Goal: Task Accomplishment & Management: Manage account settings

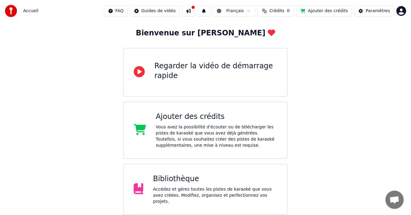
scroll to position [84, 0]
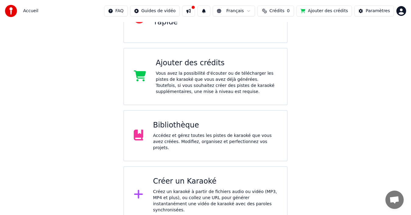
click at [185, 136] on div "Accédez et gérez toutes les pistes de karaoké que vous avez créées. Modifiez, o…" at bounding box center [215, 142] width 124 height 18
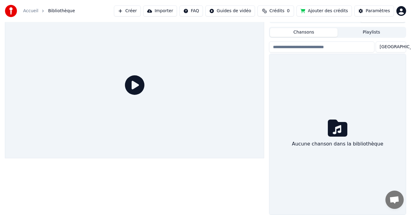
scroll to position [10, 0]
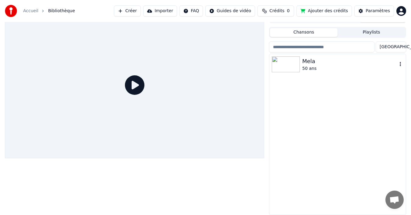
click at [295, 67] on img at bounding box center [286, 64] width 28 height 16
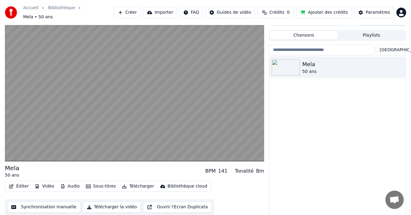
scroll to position [8, 0]
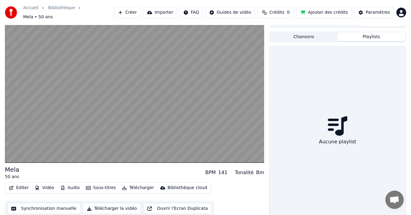
click at [372, 36] on button "Playlists" at bounding box center [372, 36] width 68 height 9
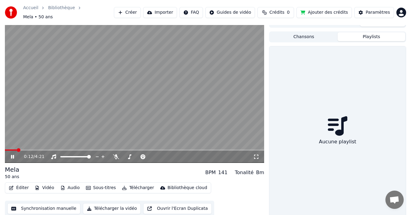
click at [10, 154] on icon at bounding box center [17, 156] width 14 height 5
click at [56, 11] on link "Bibliothèque" at bounding box center [61, 8] width 27 height 6
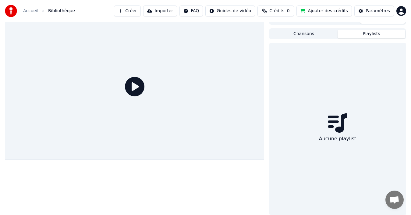
click at [30, 10] on link "Accueil" at bounding box center [30, 11] width 15 height 6
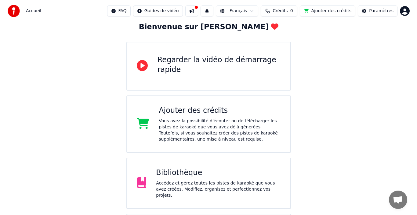
scroll to position [84, 0]
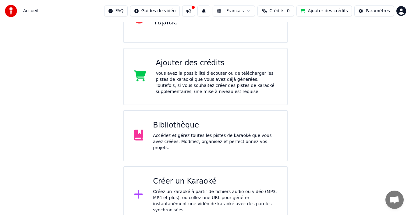
click at [240, 180] on div "Créer un Karaoké" at bounding box center [215, 182] width 124 height 10
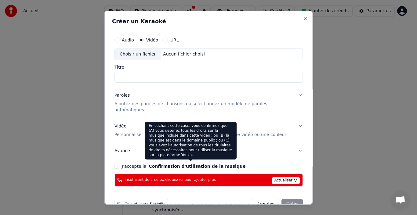
click at [204, 164] on button "Confirmation d'utilisation de la musique" at bounding box center [197, 166] width 97 height 4
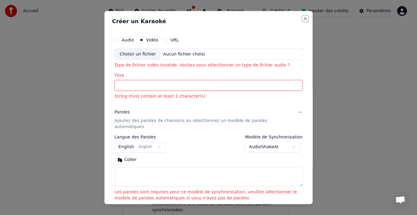
click at [303, 20] on button "Close" at bounding box center [305, 18] width 5 height 5
select select
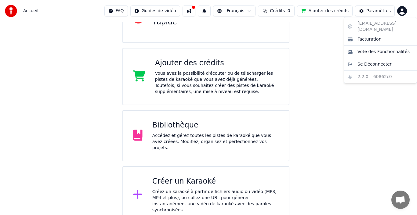
click at [404, 12] on html "Accueil FAQ Guides de vidéo Français Crédits 0 Ajouter des crédits Paramètres B…" at bounding box center [208, 69] width 417 height 307
click at [379, 61] on span "Se Déconnecter" at bounding box center [374, 64] width 34 height 6
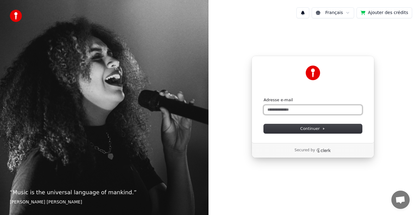
click at [298, 110] on input "Adresse e-mail" at bounding box center [313, 109] width 98 height 9
click at [264, 97] on button "submit" at bounding box center [264, 97] width 0 height 0
type input "**********"
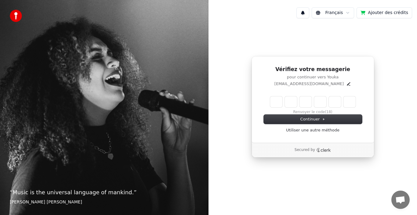
click at [283, 106] on input "Enter verification code" at bounding box center [312, 101] width 85 height 11
type input "******"
